Goal: Communication & Community: Answer question/provide support

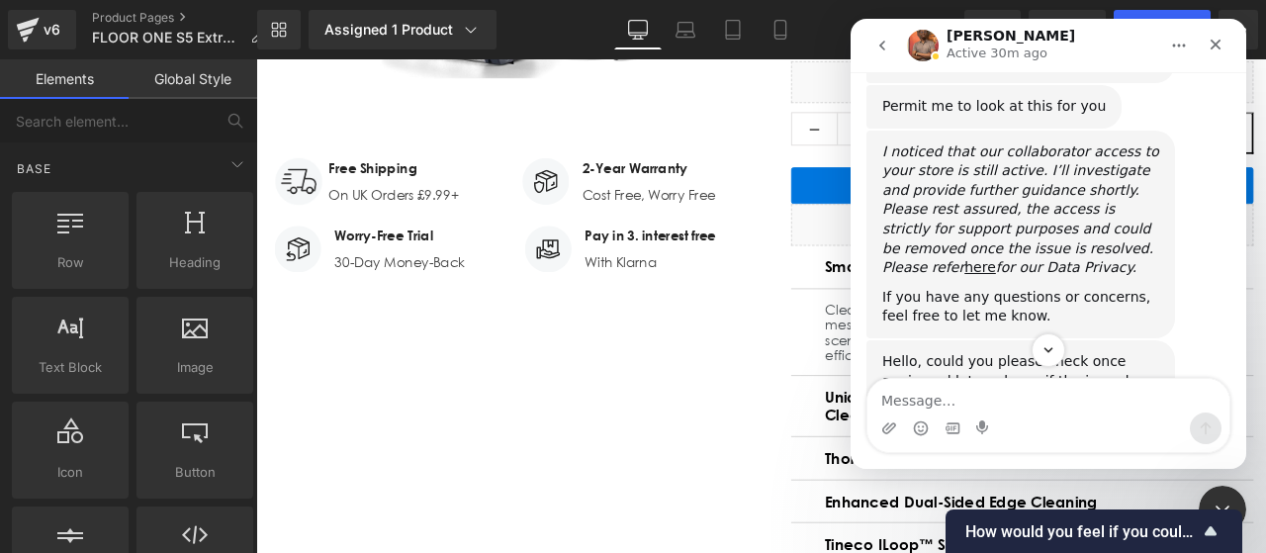
scroll to position [1203, 0]
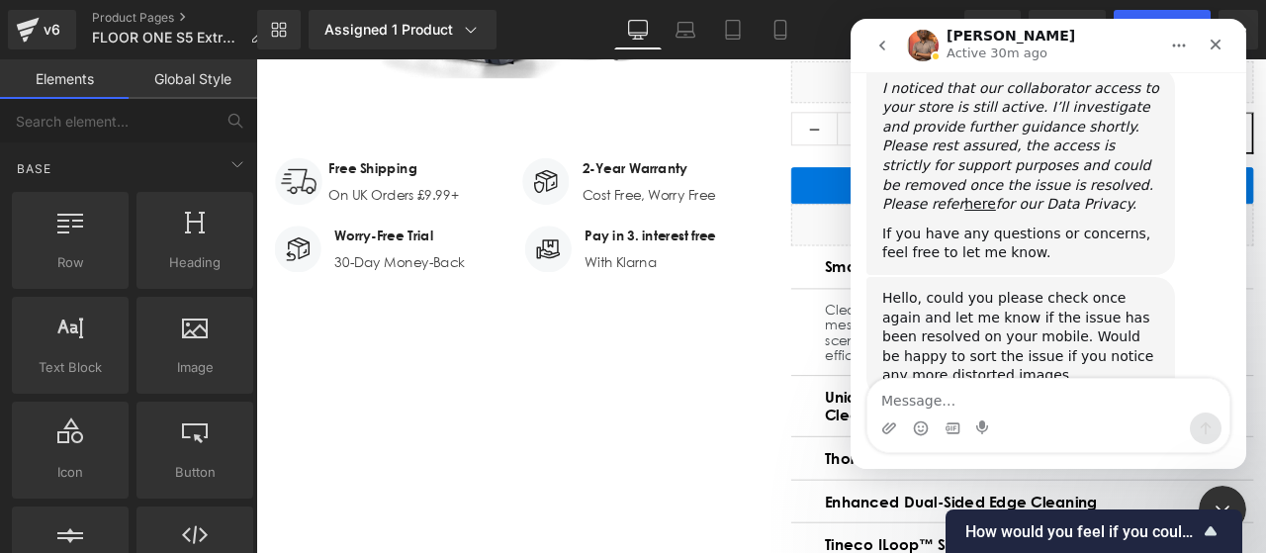
click at [997, 398] on textarea "Message…" at bounding box center [1048, 396] width 362 height 34
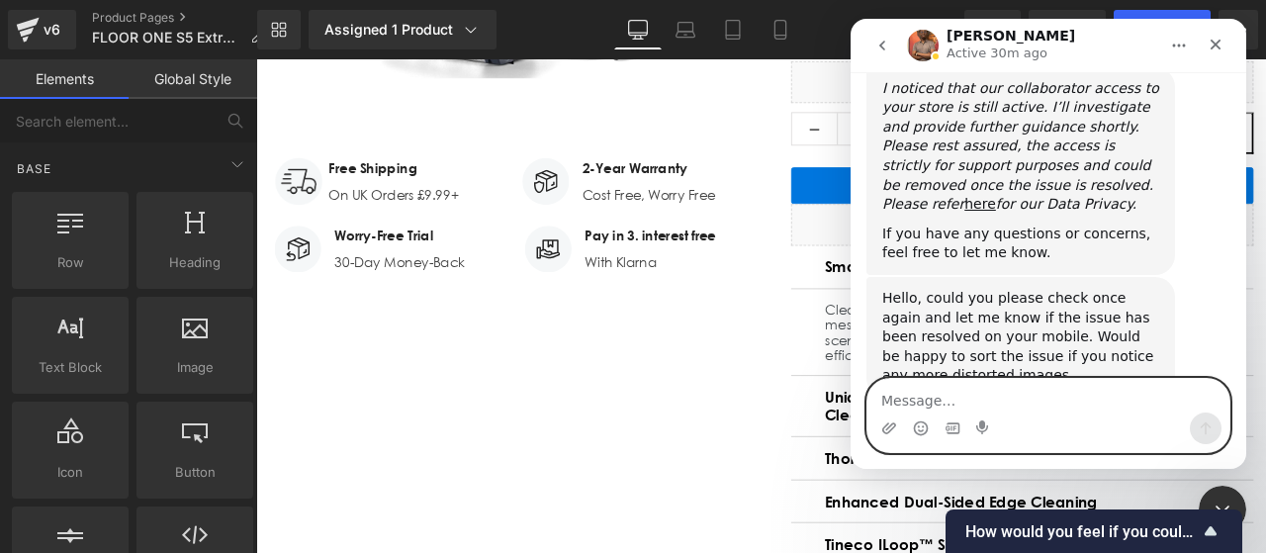
click at [1048, 405] on textarea "Message…" at bounding box center [1048, 396] width 362 height 34
type textarea "hi"
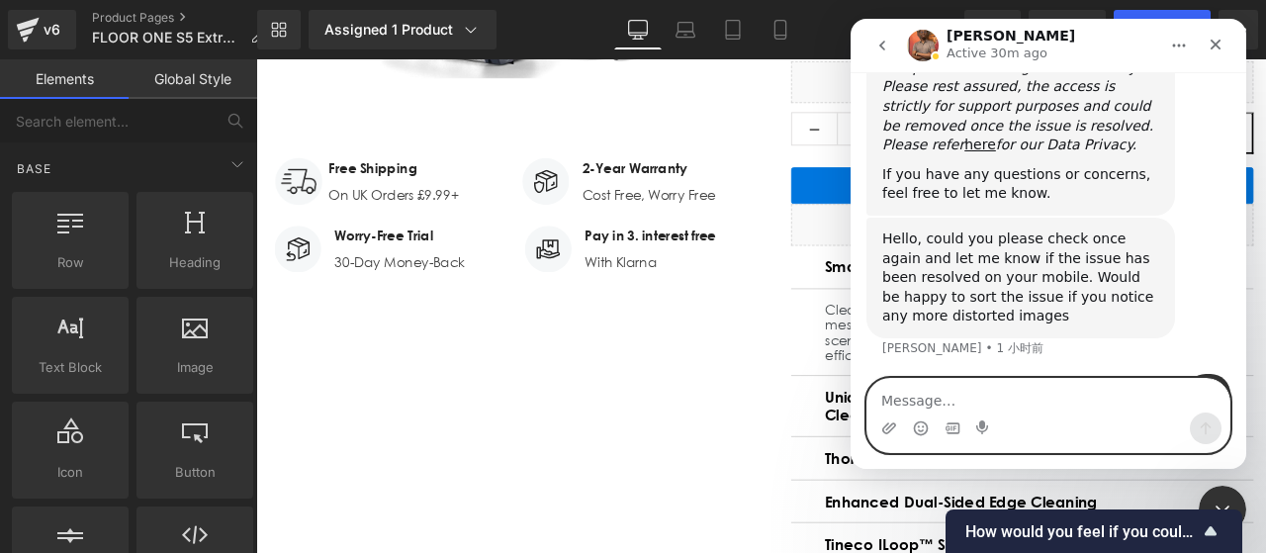
paste textarea "It hasn’t been resolved."
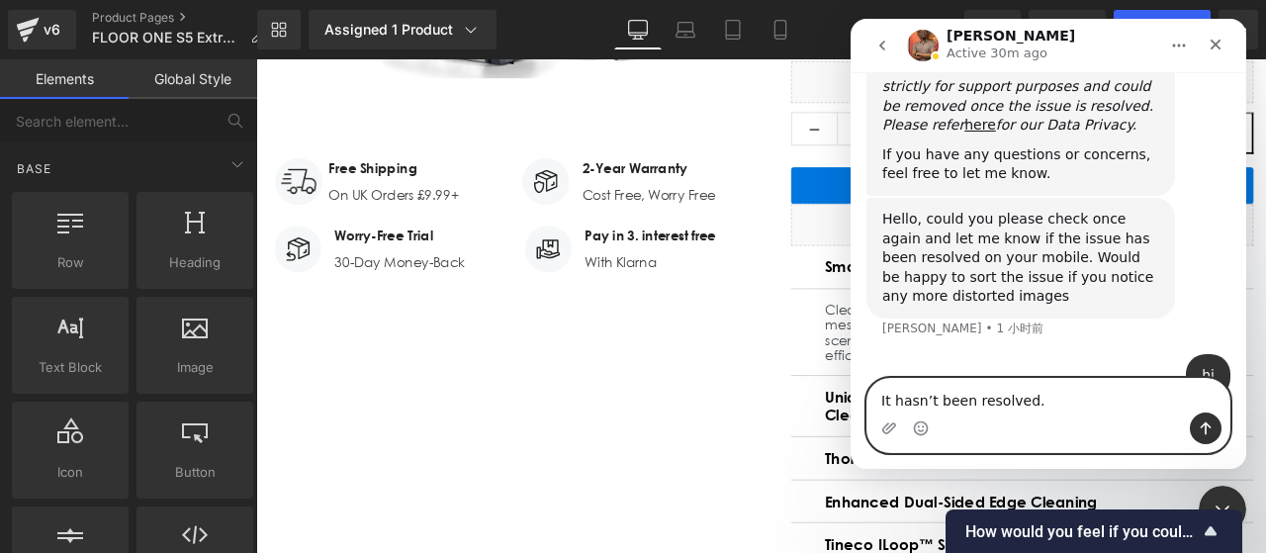
scroll to position [1262, 0]
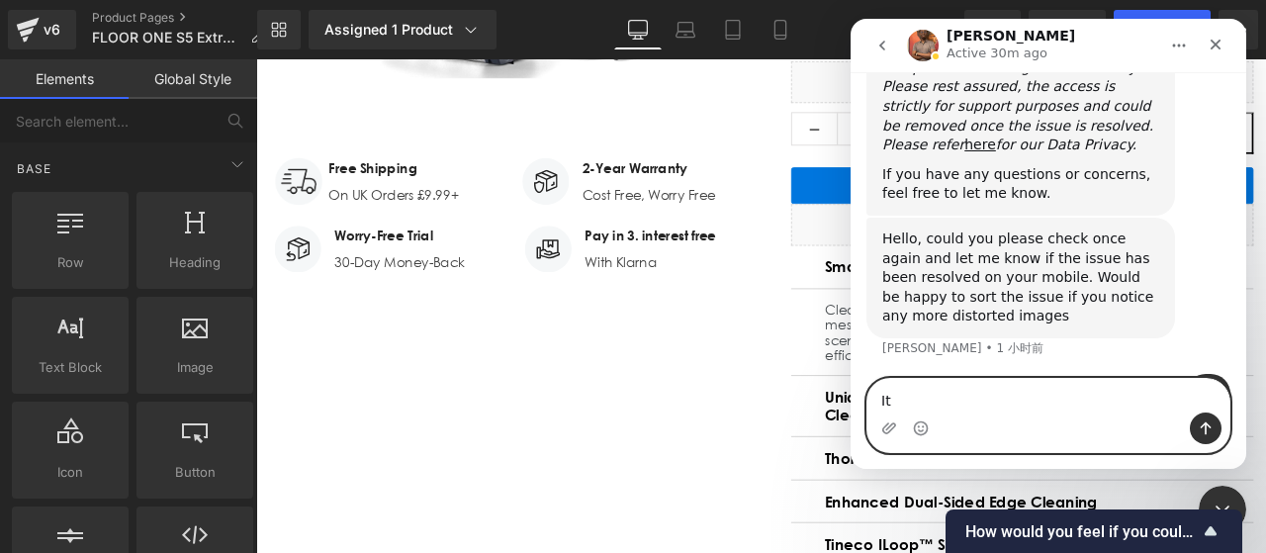
type textarea "I"
paste textarea "It hasn’t been resolved."
type textarea "It hasn’t been resolved."
drag, startPoint x: 1040, startPoint y: 402, endPoint x: 667, endPoint y: 414, distance: 374.1
click at [851, 414] on html "Jephthah Active 30m ago We're on GMT + 7 timezone and may get back to you short…" at bounding box center [1049, 244] width 396 height 450
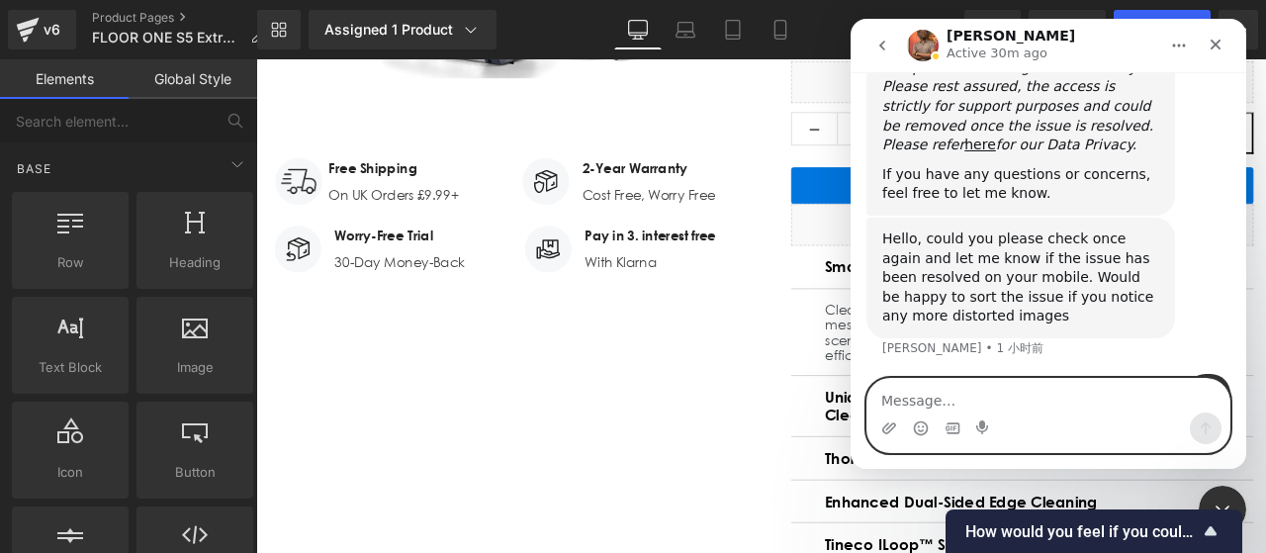
paste textarea "I’m checking it, but it seems that the issue hasn’t been resolved."
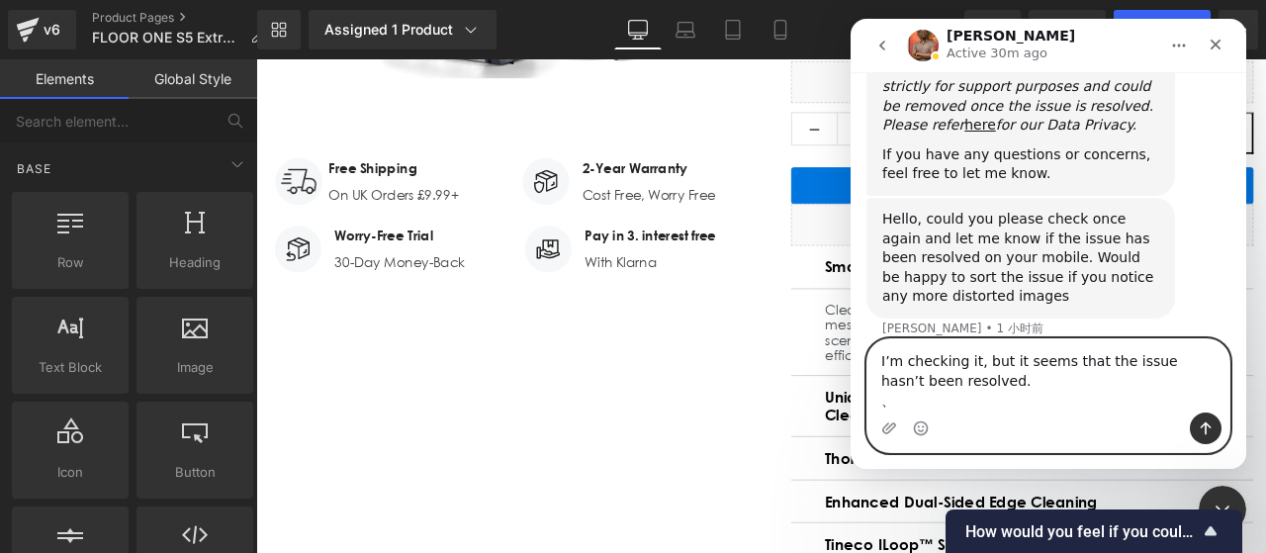
scroll to position [1302, 0]
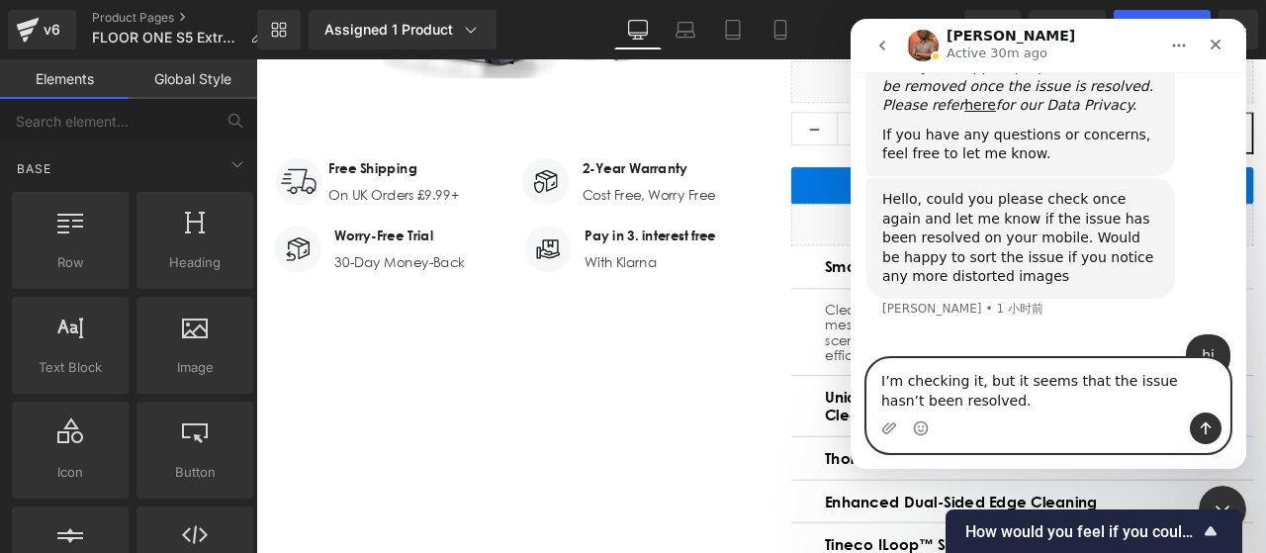
type textarea "I’m checking it, but it seems that the issue hasn’t been resolved."
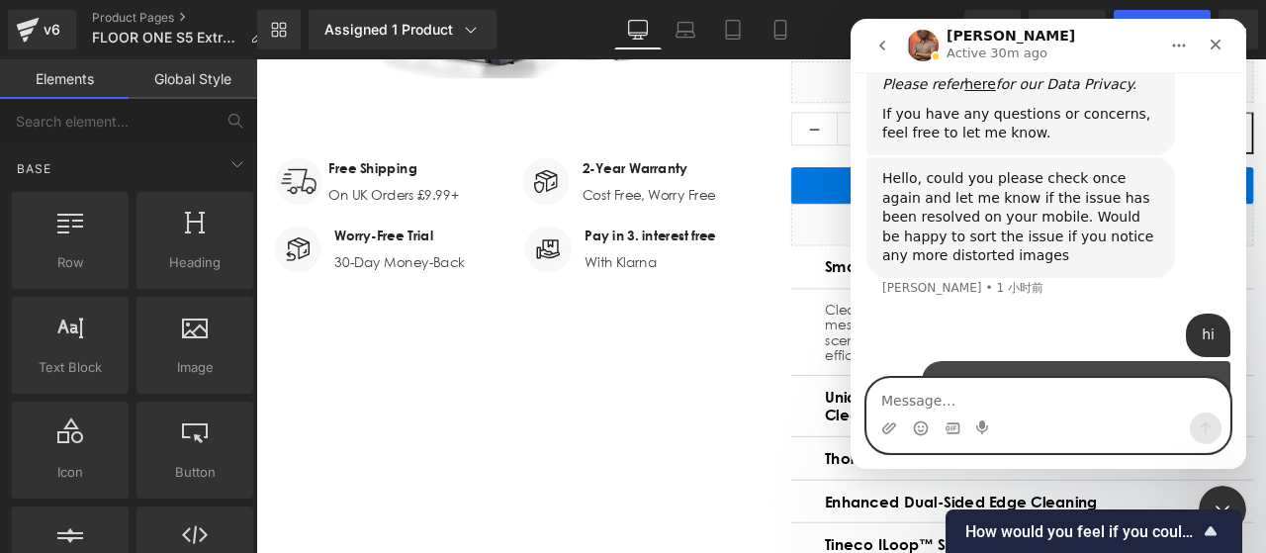
scroll to position [1326, 0]
